Goal: Information Seeking & Learning: Learn about a topic

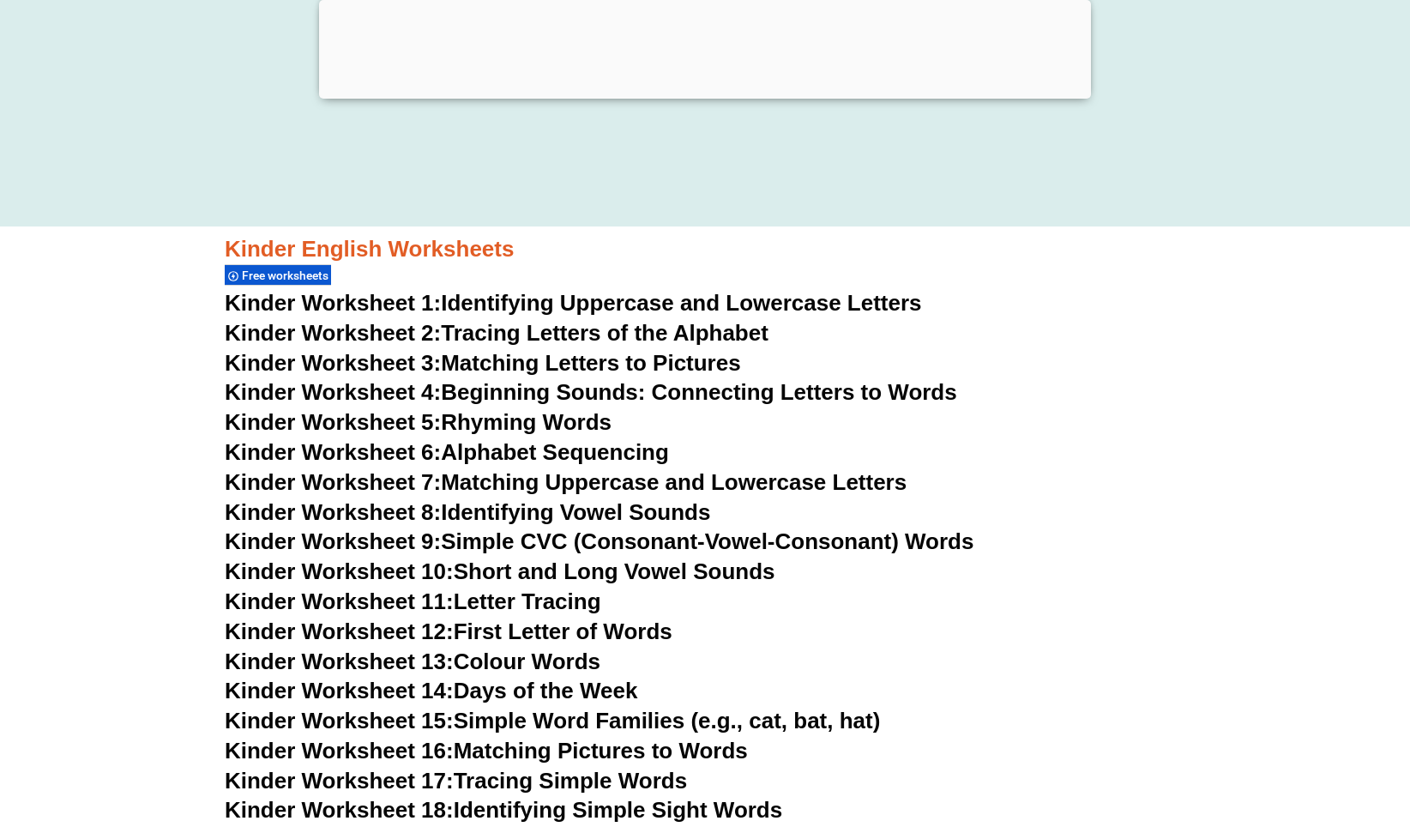
click at [571, 387] on link "Kinder Worksheet 4: Beginning Sounds: Connecting Letters to Words" at bounding box center [591, 392] width 732 height 26
click at [537, 415] on link "Kinder Worksheet 5: Rhyming Words" at bounding box center [418, 422] width 387 height 26
click at [555, 448] on link "Kinder Worksheet 6: Alphabet Sequencing" at bounding box center [447, 452] width 444 height 26
click at [617, 482] on link "Kinder Worksheet 7: Matching Uppercase and Lowercase Letters" at bounding box center [566, 482] width 682 height 26
click at [564, 515] on link "Kinder Worksheet 8: Identifying Vowel Sounds" at bounding box center [467, 512] width 485 height 26
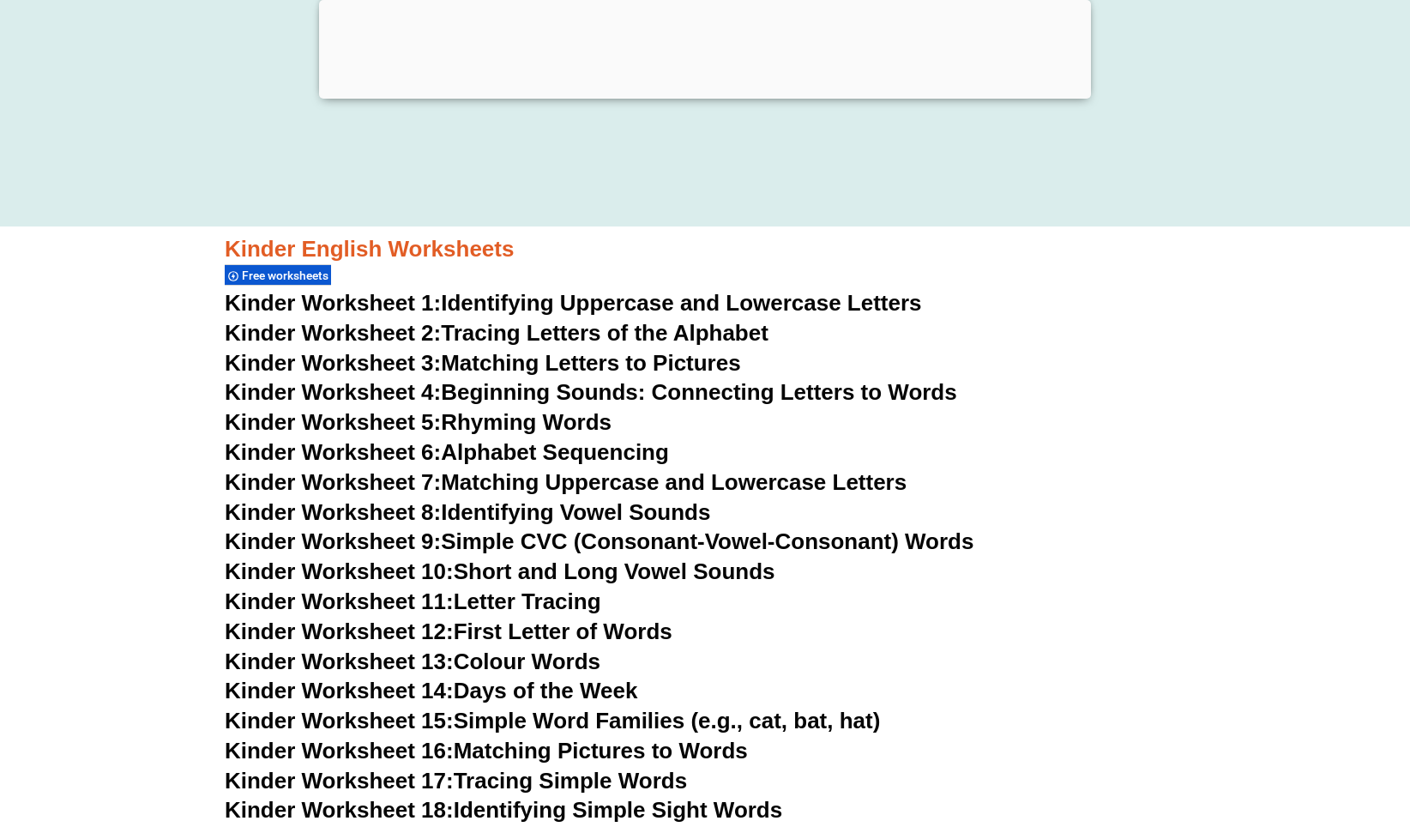
click at [548, 541] on link "Kinder Worksheet 9: Simple CVC (Consonant-Vowel-Consonant) Words" at bounding box center [599, 541] width 749 height 26
click at [562, 567] on link "Kinder Worksheet 10: Short and Long Vowel Sounds" at bounding box center [500, 571] width 551 height 26
click at [580, 600] on link "Kinder Worksheet 11: Letter Tracing" at bounding box center [413, 601] width 377 height 26
click at [521, 626] on link "Kinder Worksheet 12: First Letter of Words" at bounding box center [449, 631] width 448 height 26
click at [550, 662] on link "Kinder Worksheet 13: Colour Words" at bounding box center [413, 661] width 376 height 26
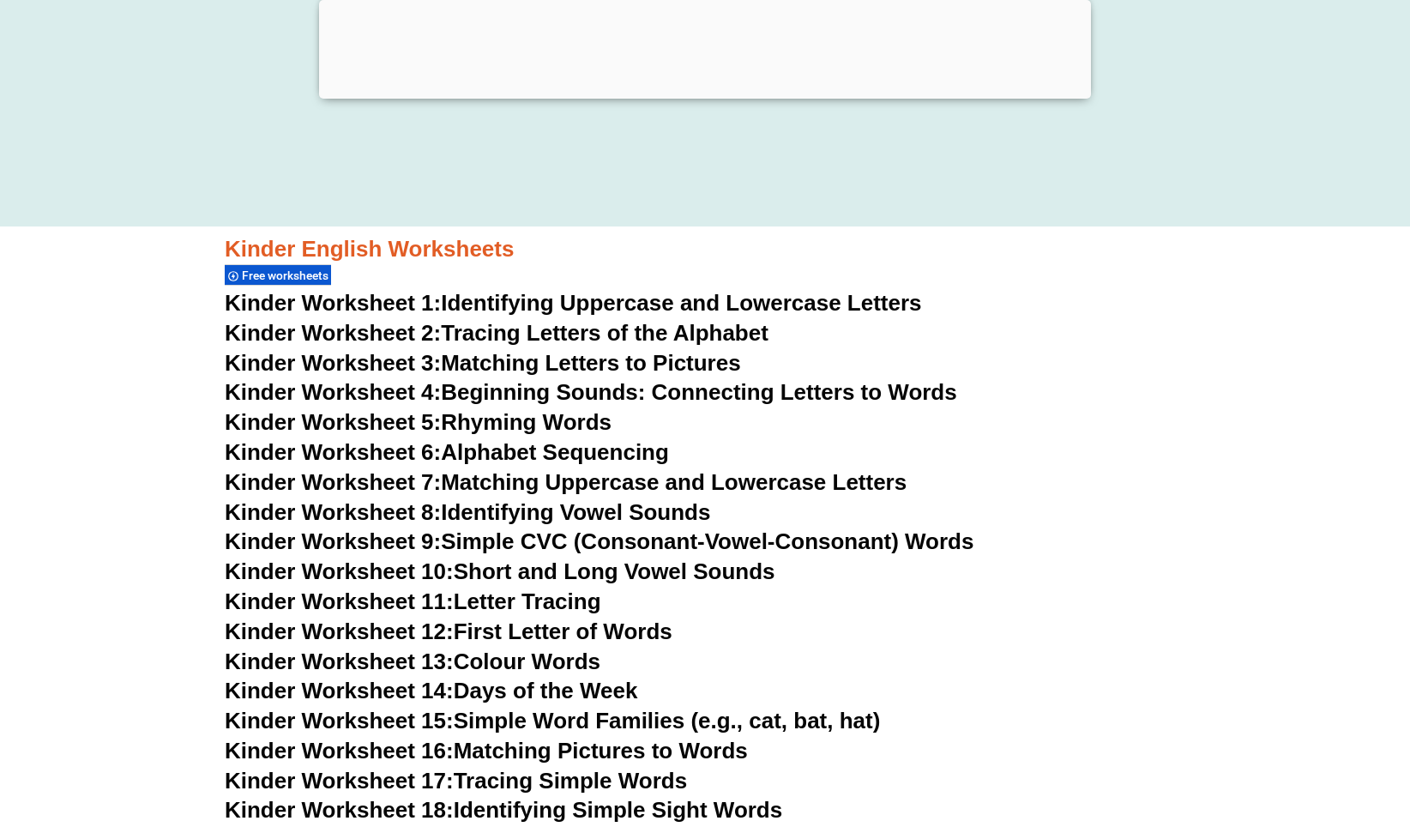
click at [594, 692] on link "Kinder Worksheet 14: Days of the Week" at bounding box center [431, 691] width 413 height 26
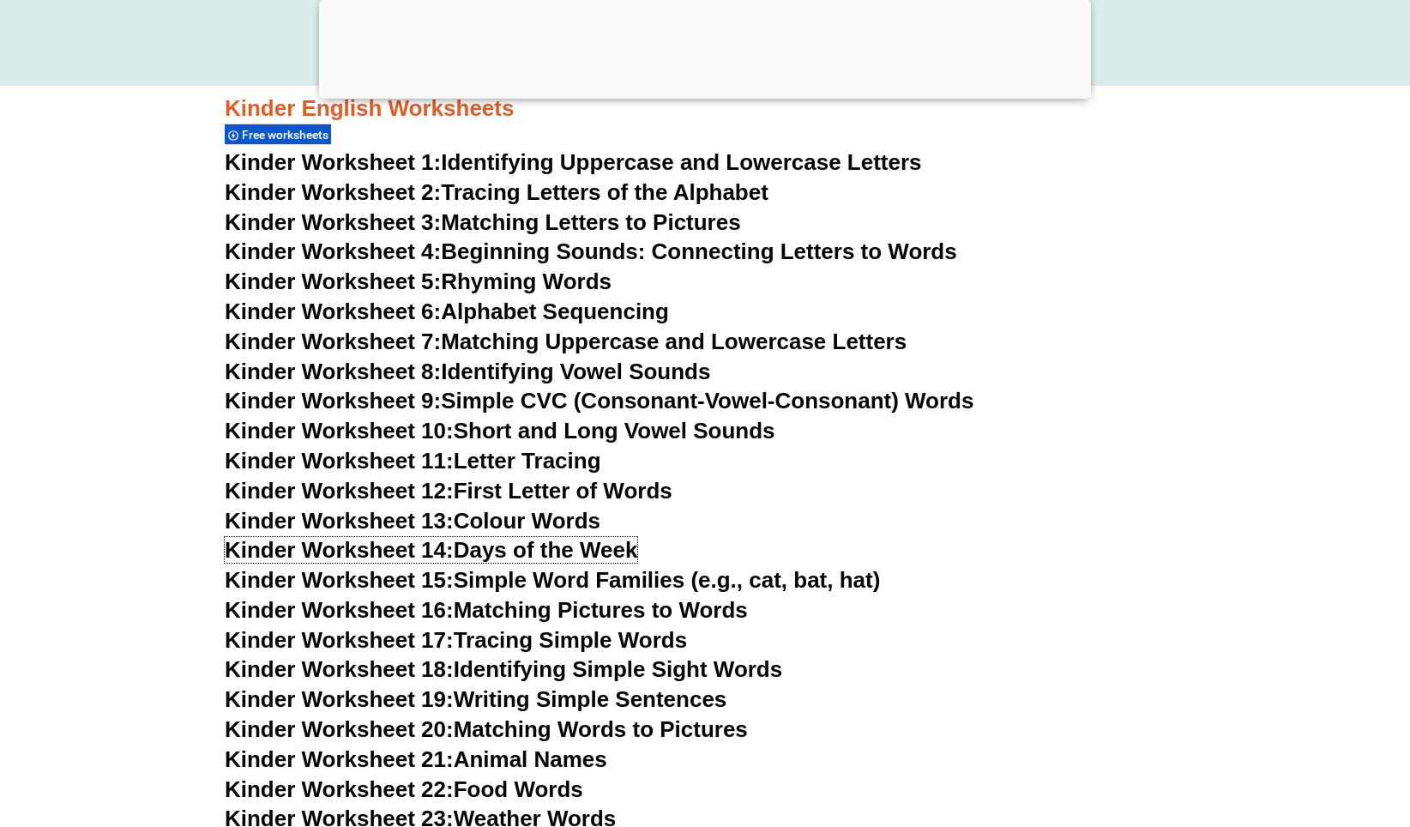
scroll to position [600, 0]
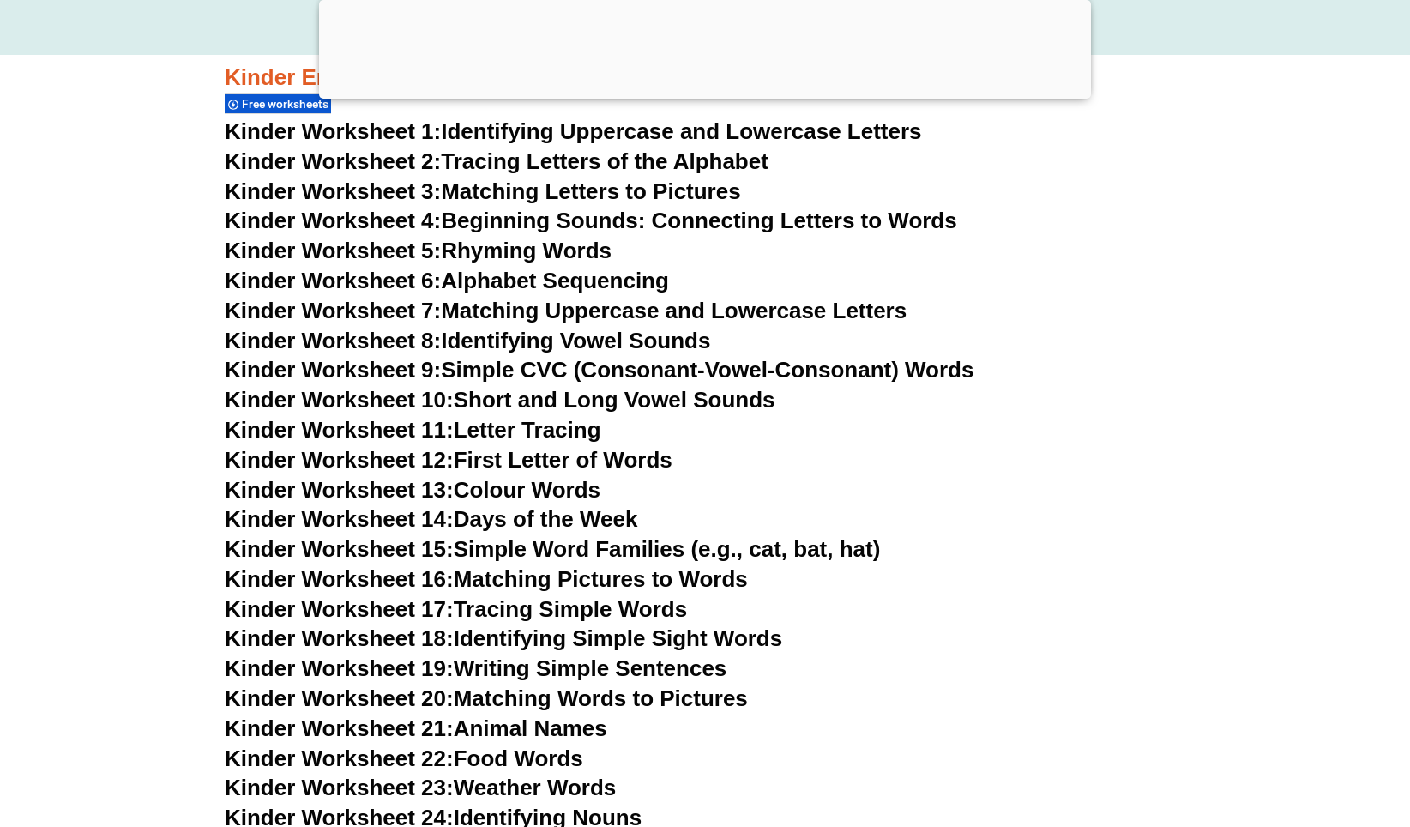
click at [576, 602] on link "Kinder Worksheet 17: Tracing Simple Words" at bounding box center [456, 609] width 462 height 26
click at [613, 638] on link "Kinder Worksheet 18: Identifying Simple Sight Words" at bounding box center [503, 638] width 557 height 26
click at [646, 668] on link "Kinder Worksheet 19: Writing Simple Sentences" at bounding box center [476, 668] width 502 height 26
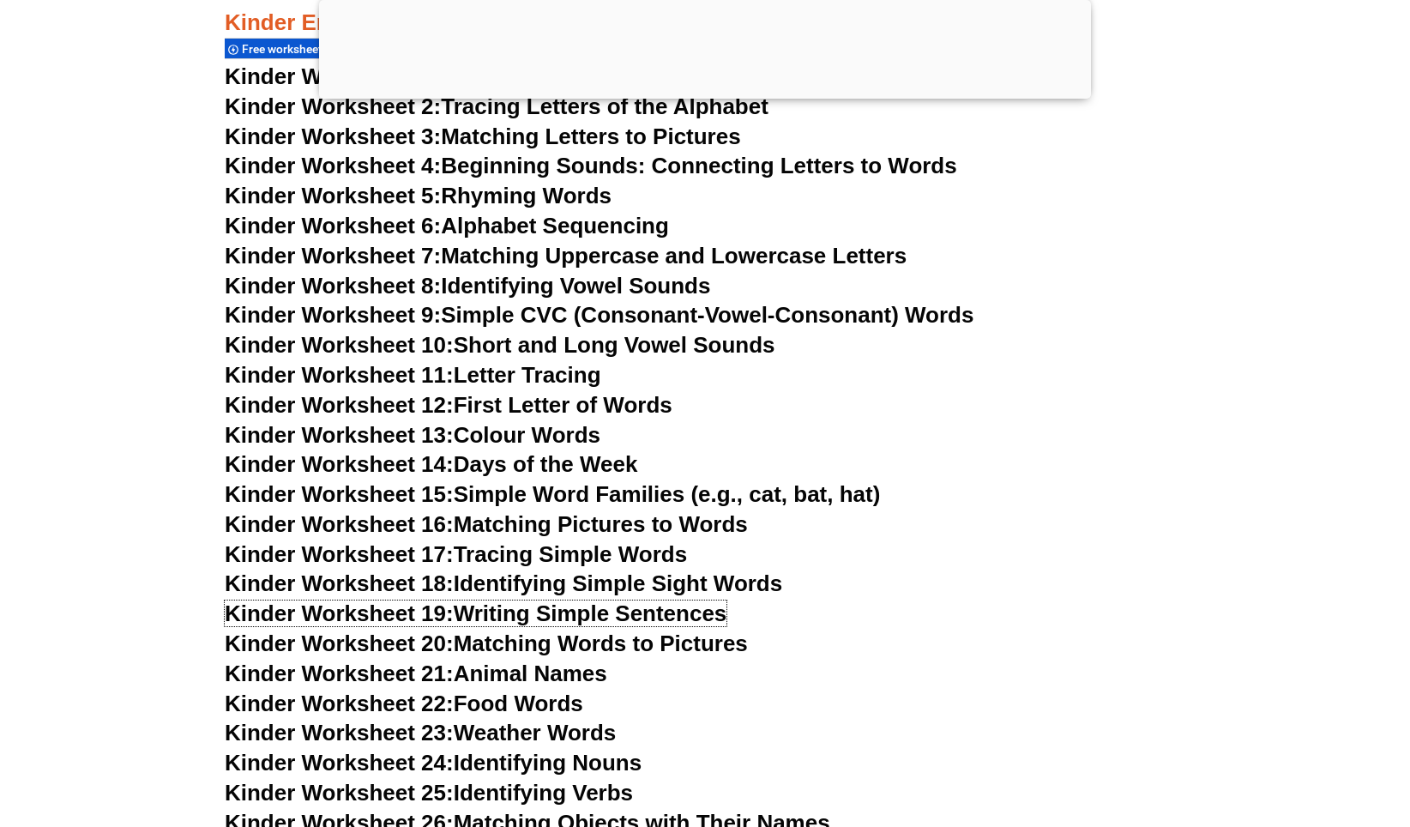
scroll to position [686, 0]
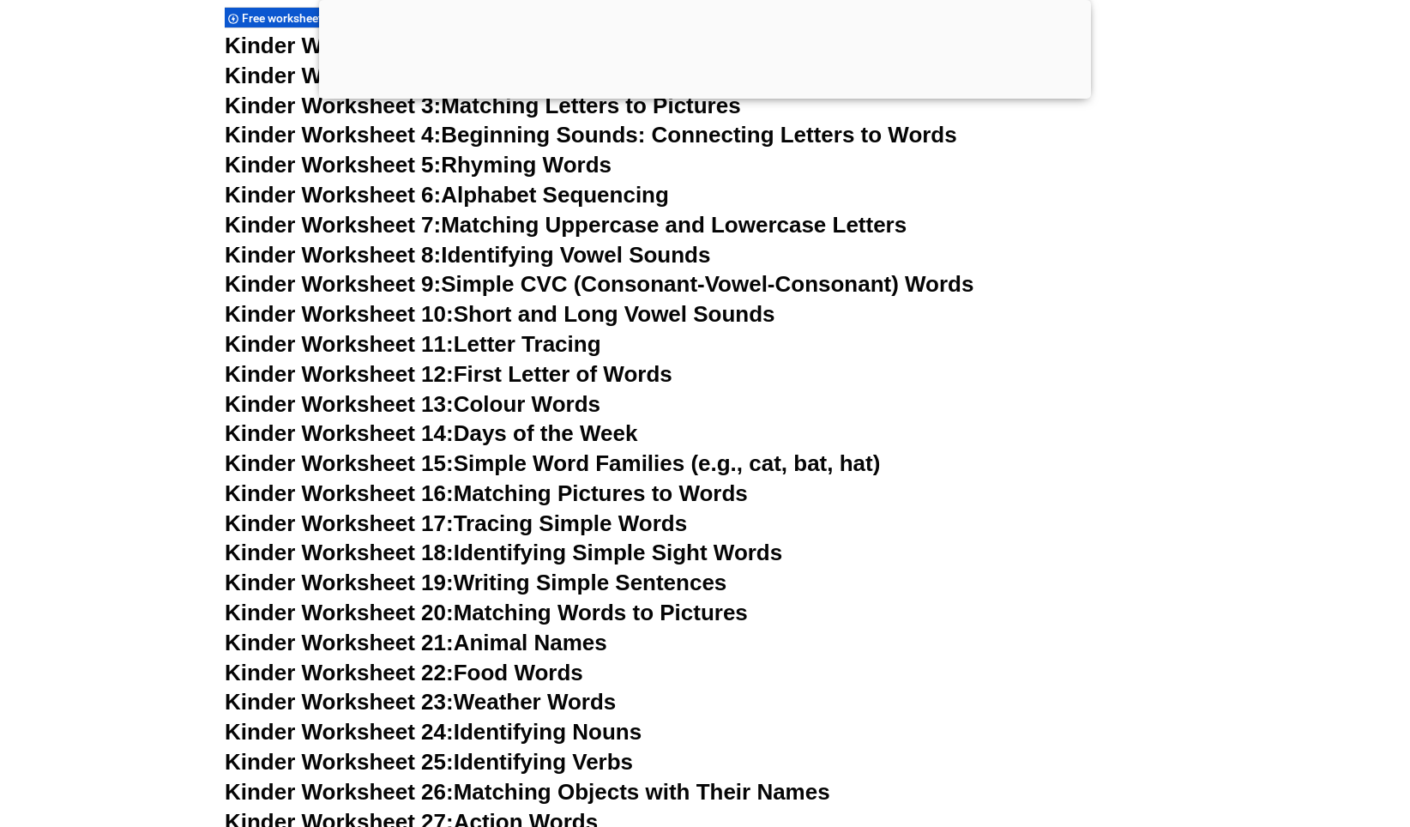
click at [524, 672] on link "Kinder Worksheet 22: Food Words" at bounding box center [404, 673] width 359 height 26
click at [576, 700] on link "Kinder Worksheet 23: Weather Words" at bounding box center [420, 702] width 391 height 26
click at [600, 733] on link "Kinder Worksheet 24: Identifying Nouns" at bounding box center [433, 732] width 417 height 26
click at [581, 766] on link "Kinder Worksheet 25: Identifying Verbs" at bounding box center [429, 762] width 408 height 26
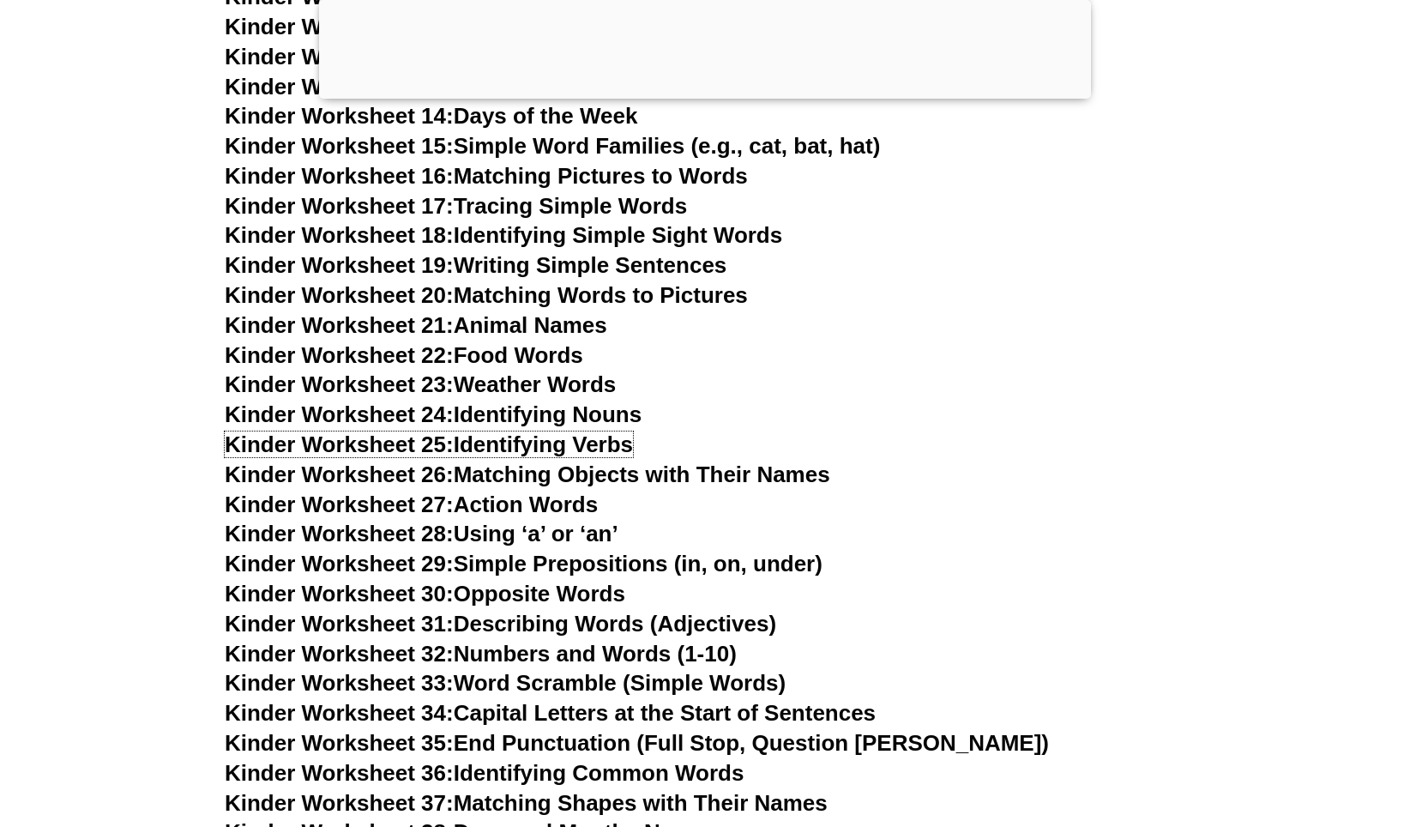
scroll to position [1029, 0]
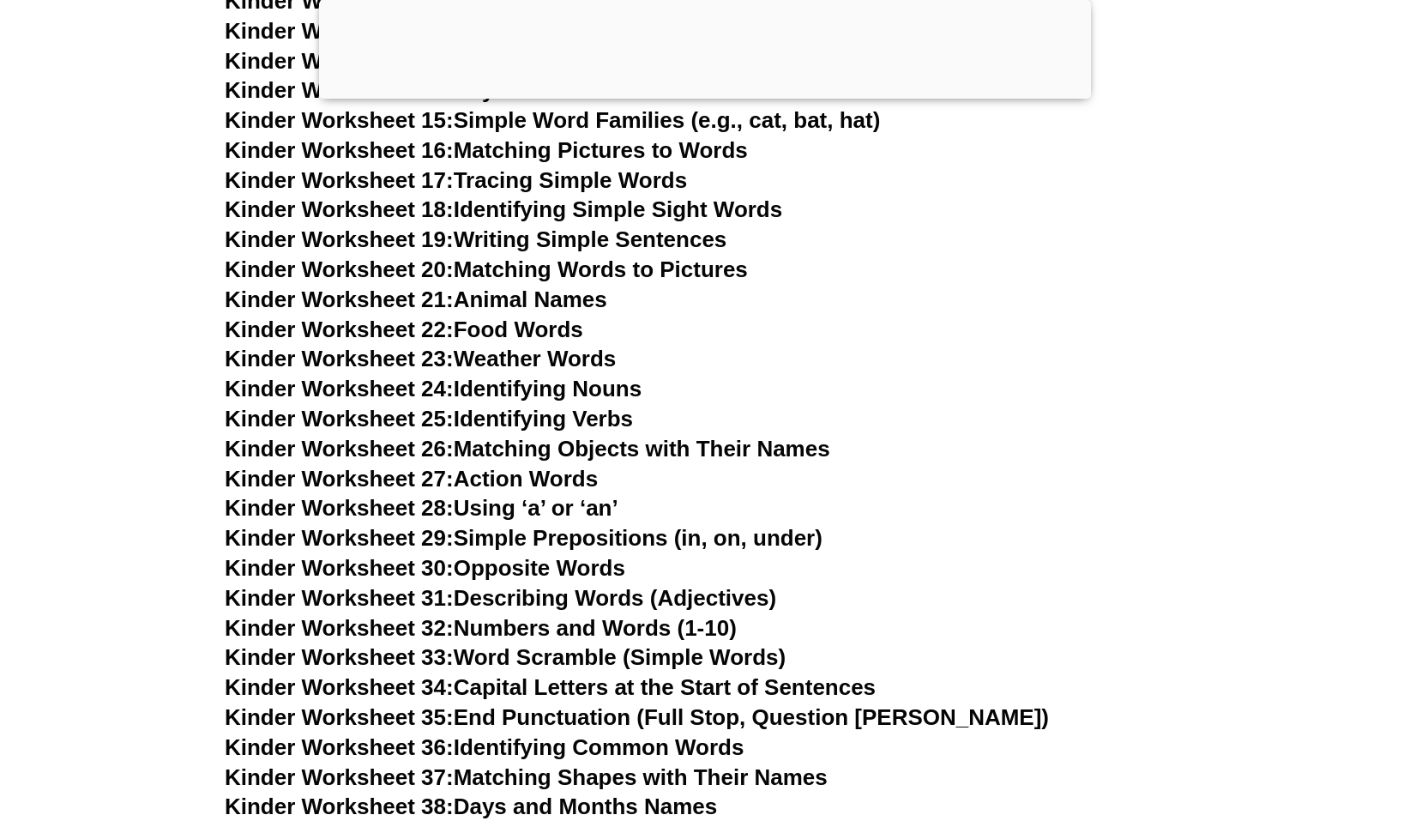
click at [685, 448] on link "Kinder Worksheet 26: Matching Objects with Their Names" at bounding box center [528, 449] width 606 height 26
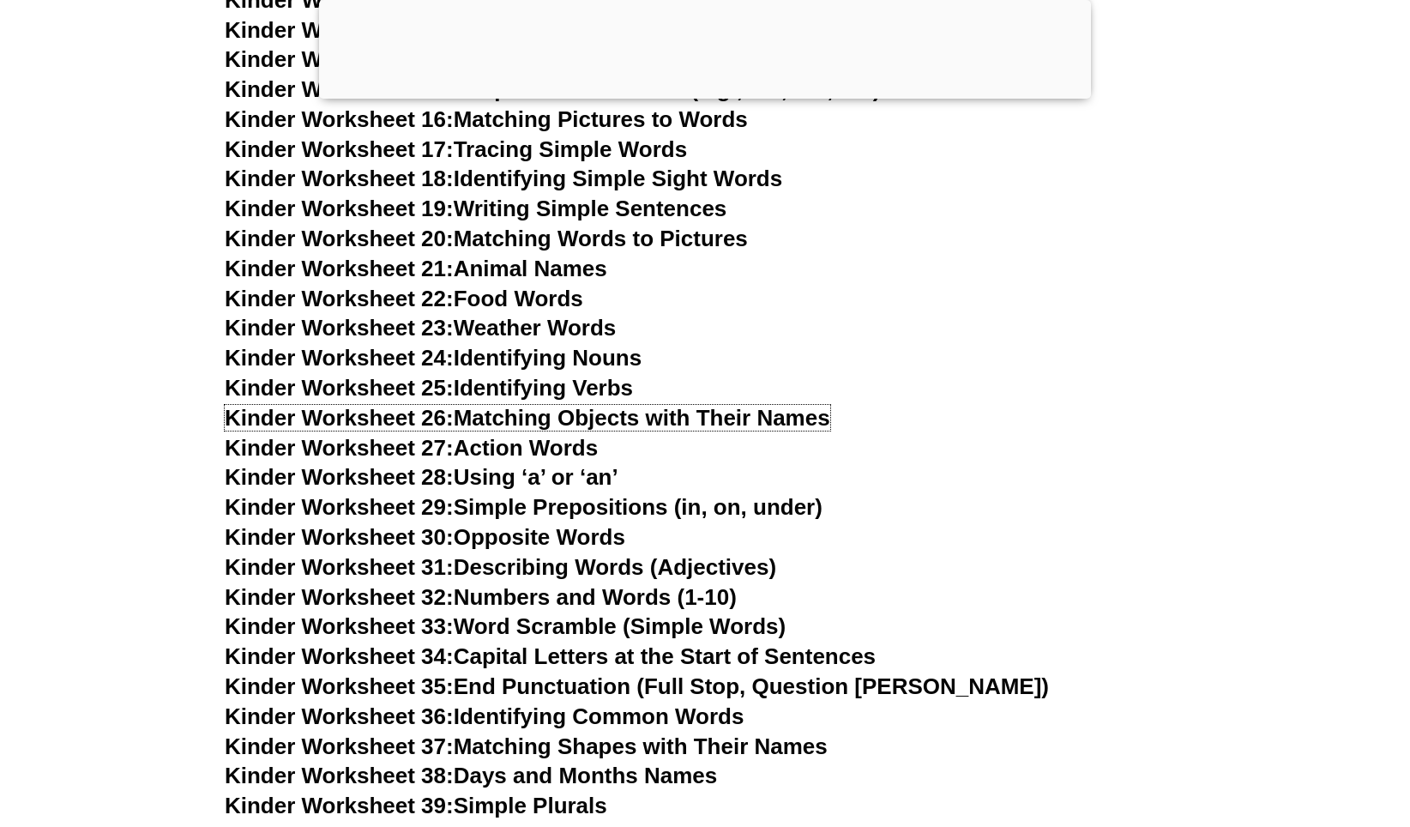
scroll to position [1115, 0]
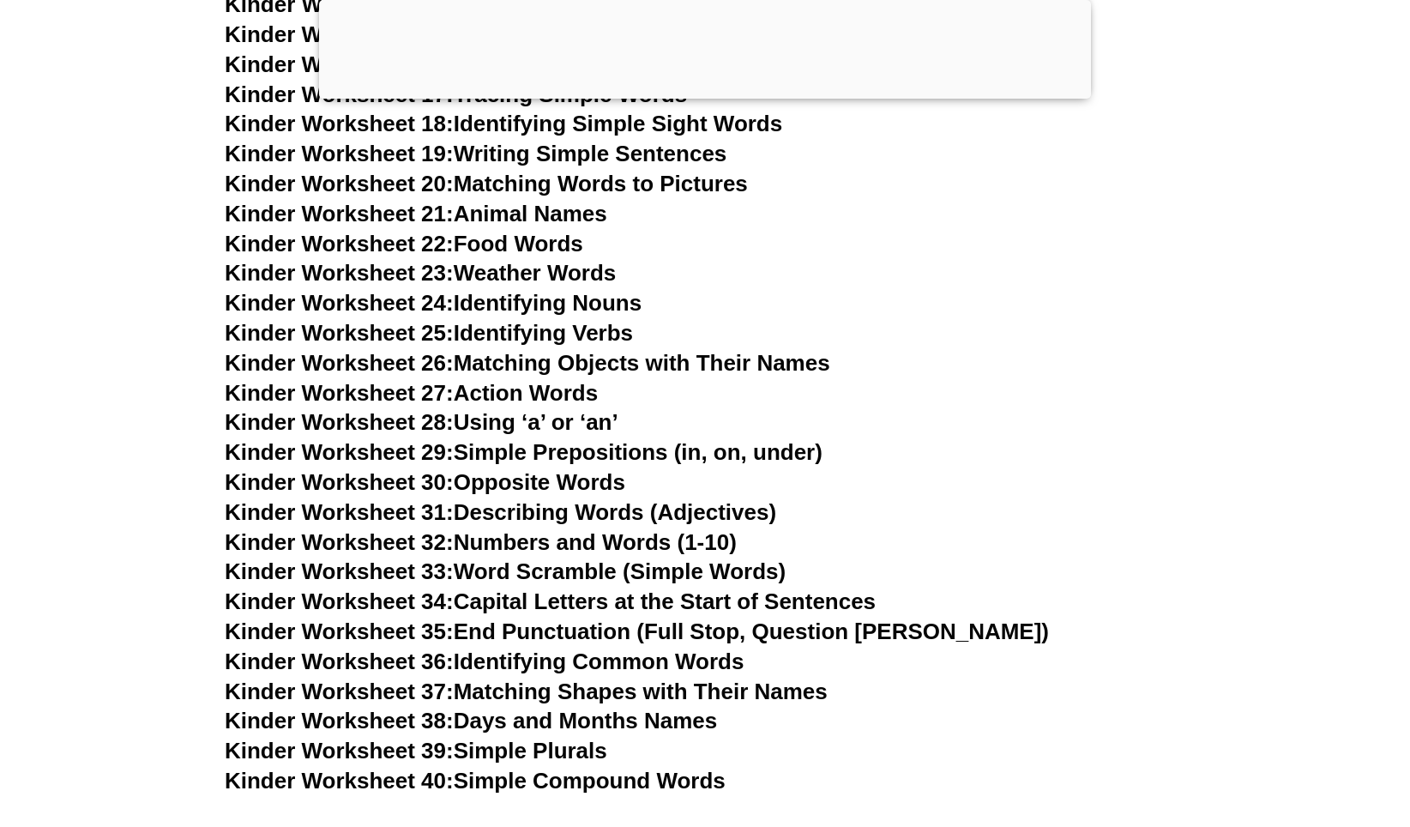
drag, startPoint x: 495, startPoint y: 394, endPoint x: 576, endPoint y: 382, distance: 81.5
click at [497, 394] on link "Kinder Worksheet 27: Action Words" at bounding box center [411, 393] width 373 height 26
click at [544, 425] on link "Kinder Worksheet 28: Using ‘a’ or ‘an’" at bounding box center [422, 422] width 394 height 26
click at [623, 453] on link "Kinder Worksheet 29: Simple Prepositions (in, on, under)" at bounding box center [524, 452] width 598 height 26
click at [539, 490] on link "Kinder Worksheet 30: Opposite Words" at bounding box center [425, 482] width 401 height 26
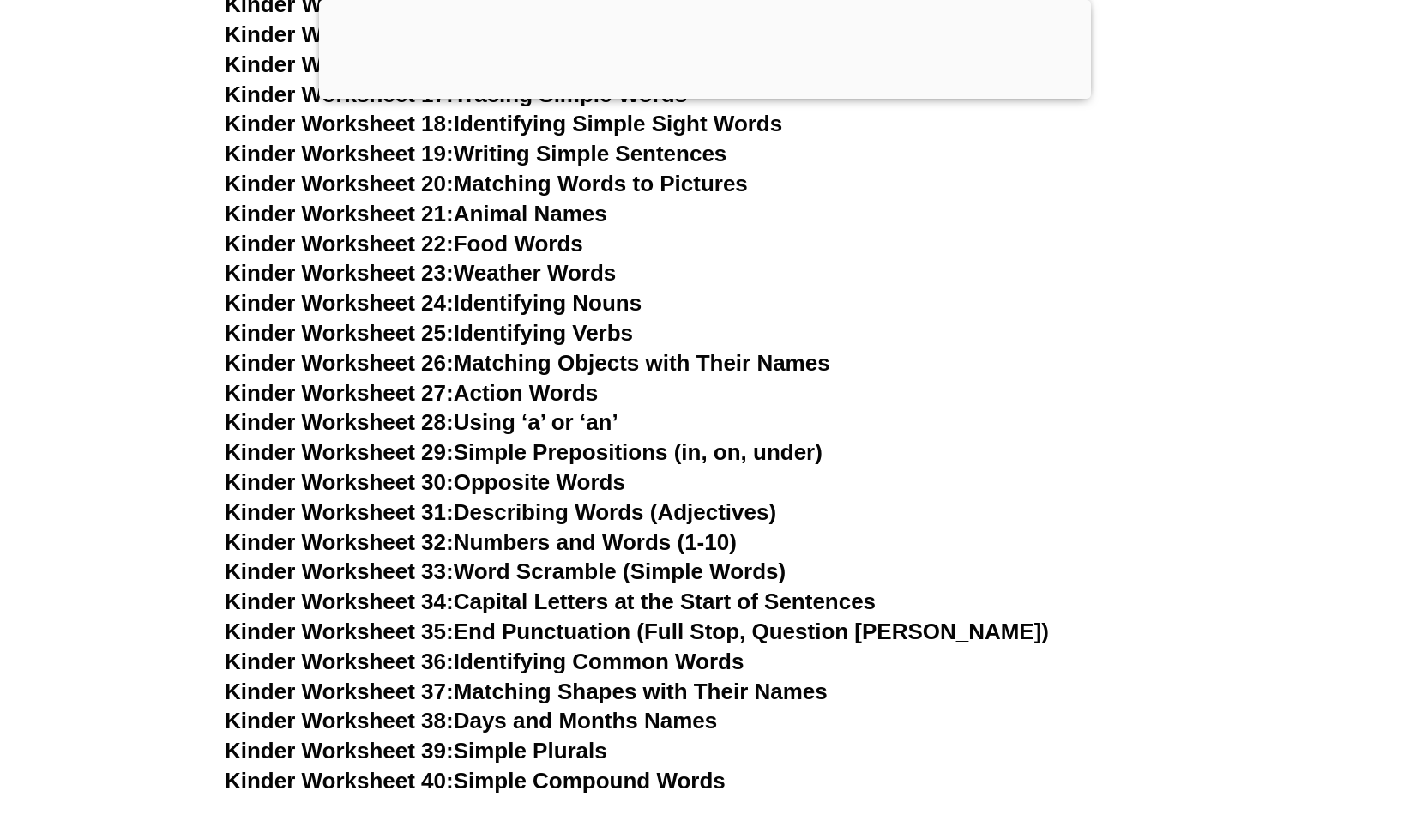
click at [543, 543] on link "Kinder Worksheet 32: Numbers and Words (1-10)" at bounding box center [481, 542] width 512 height 26
click at [553, 571] on link "Kinder Worksheet 33: Word Scramble (Simple Words)" at bounding box center [505, 571] width 561 height 26
click at [602, 601] on link "Kinder Worksheet 34: Capital Letters at the Start of Sentences" at bounding box center [550, 601] width 651 height 26
click at [603, 629] on link "Kinder Worksheet 35: End Punctuation (Full Stop, Question [PERSON_NAME])" at bounding box center [637, 631] width 824 height 26
click at [643, 656] on link "Kinder Worksheet 36: Identifying Common Words" at bounding box center [484, 661] width 519 height 26
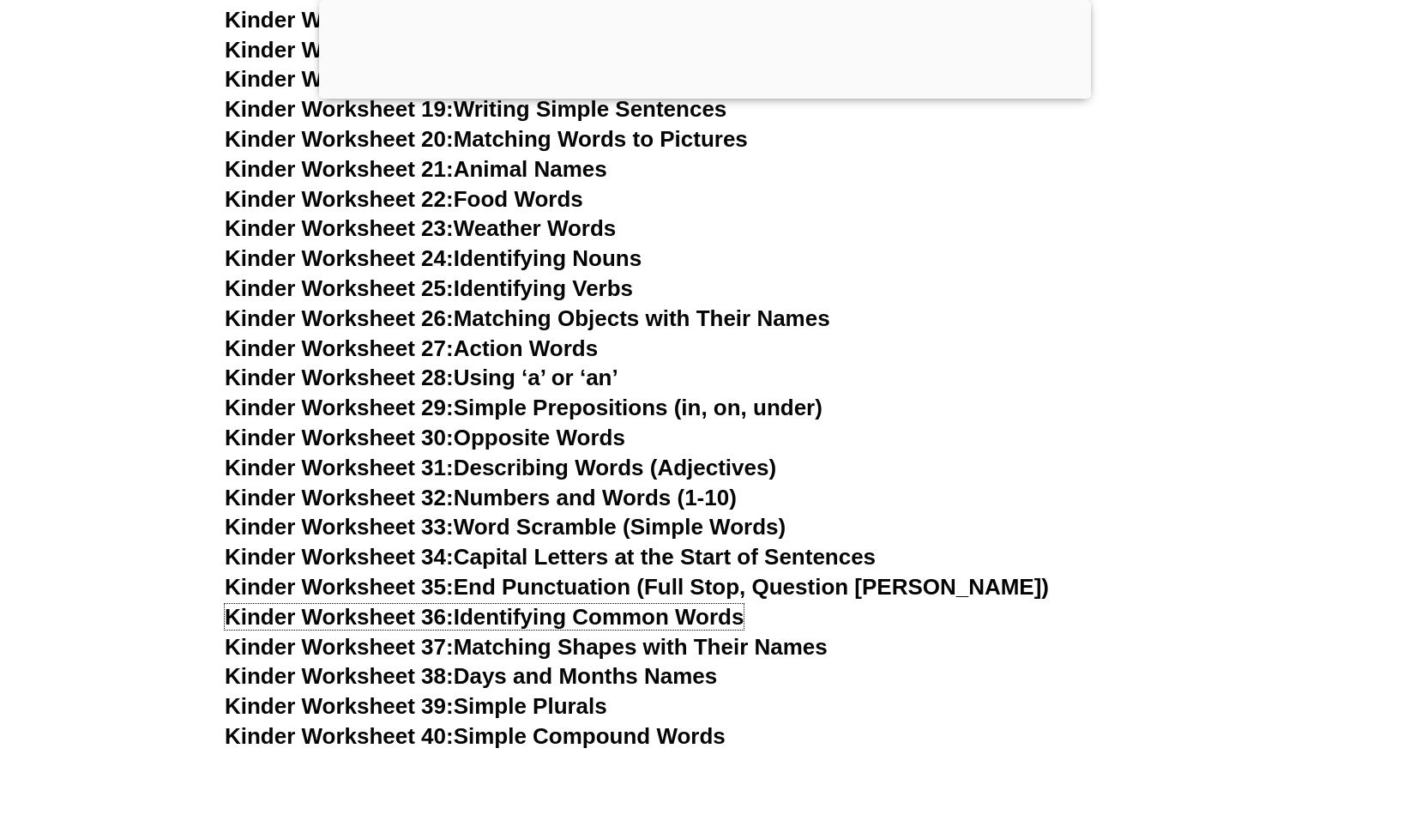
scroll to position [1287, 0]
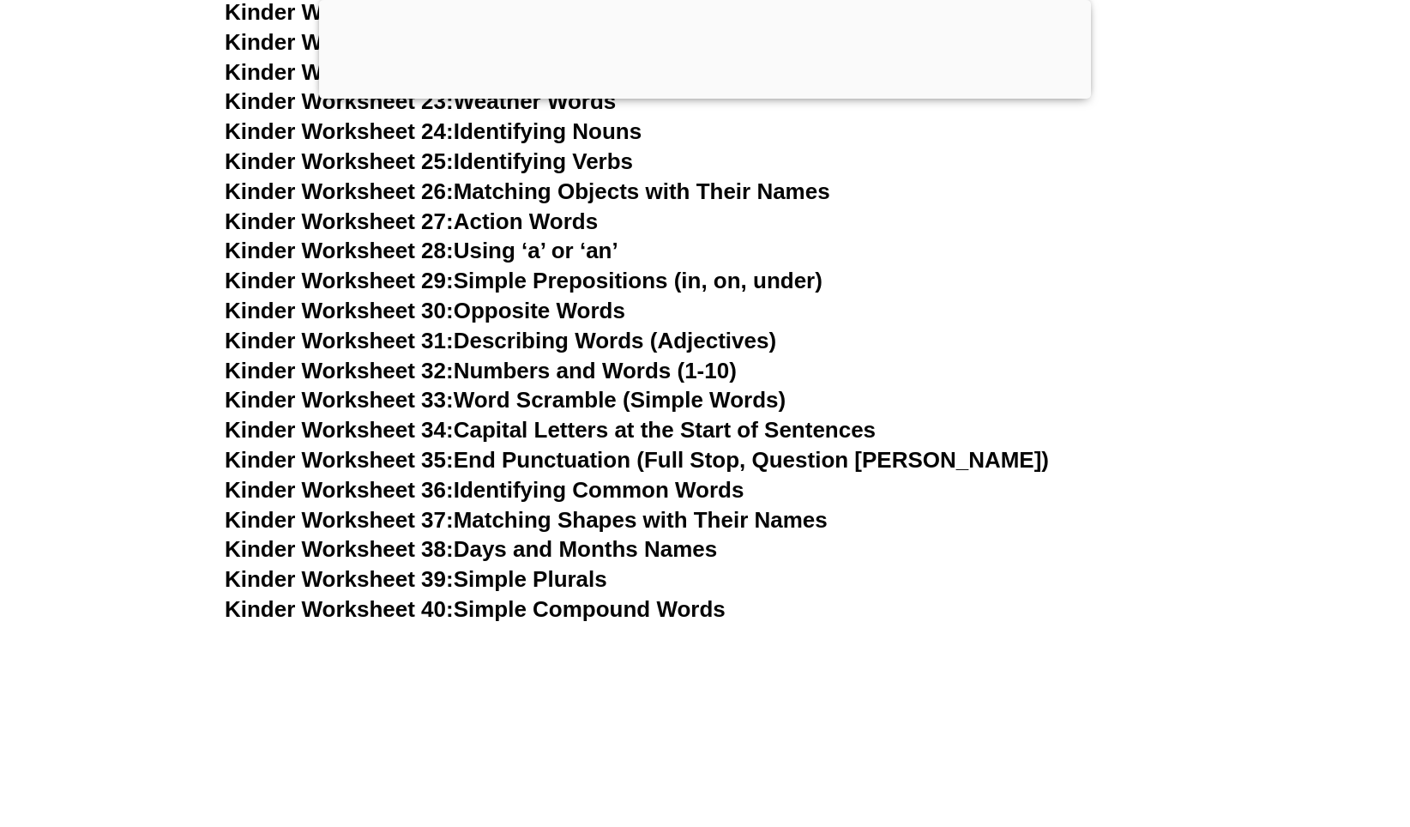
click at [703, 545] on link "Kinder Worksheet 38: Days and Months Names" at bounding box center [471, 549] width 492 height 26
click at [565, 574] on link "Kinder Worksheet 39: Simple Plurals" at bounding box center [416, 579] width 383 height 26
click at [587, 614] on link "Kinder Worksheet 40: Simple Compound Words" at bounding box center [475, 609] width 501 height 26
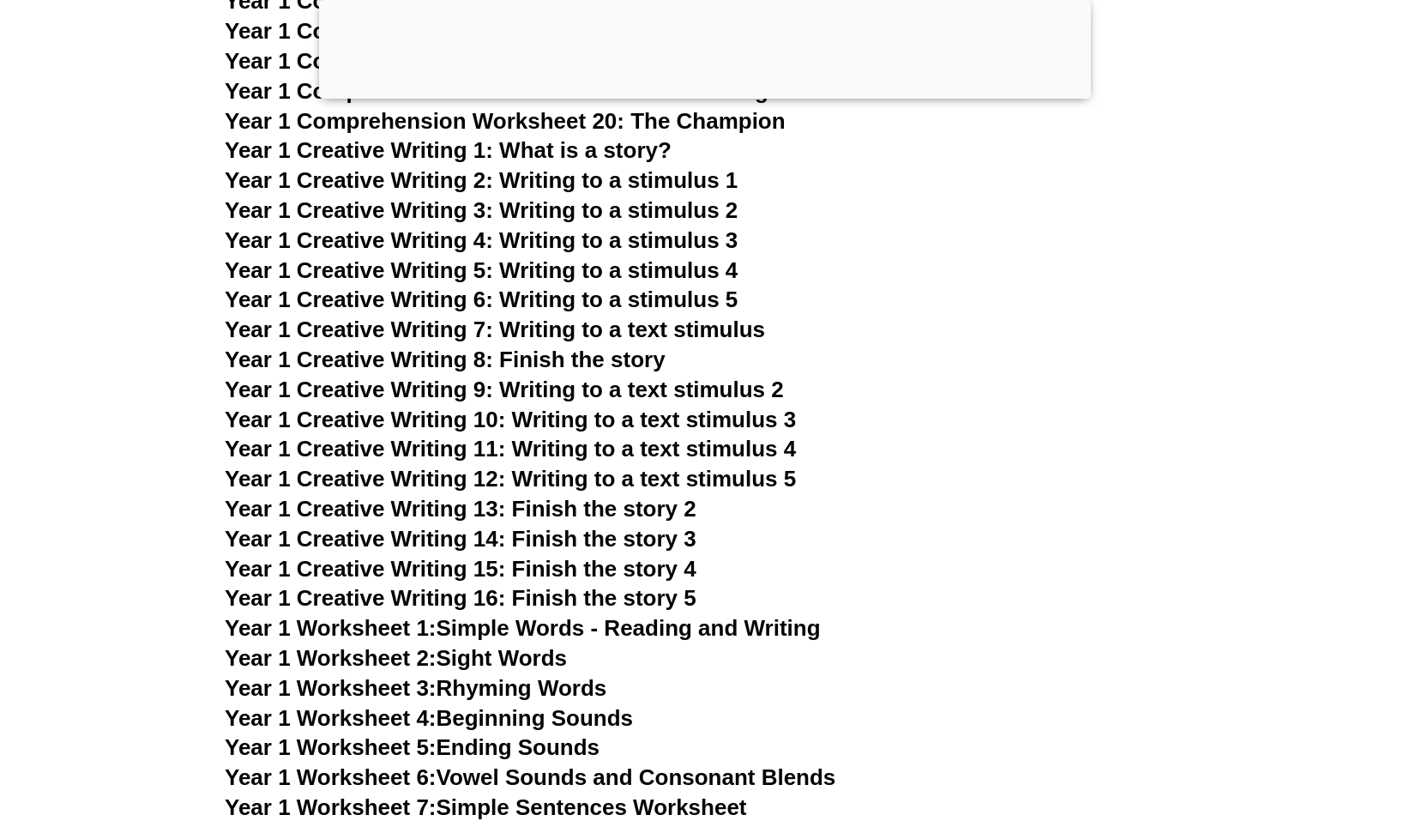
scroll to position [2402, 0]
